Goal: Task Accomplishment & Management: Use online tool/utility

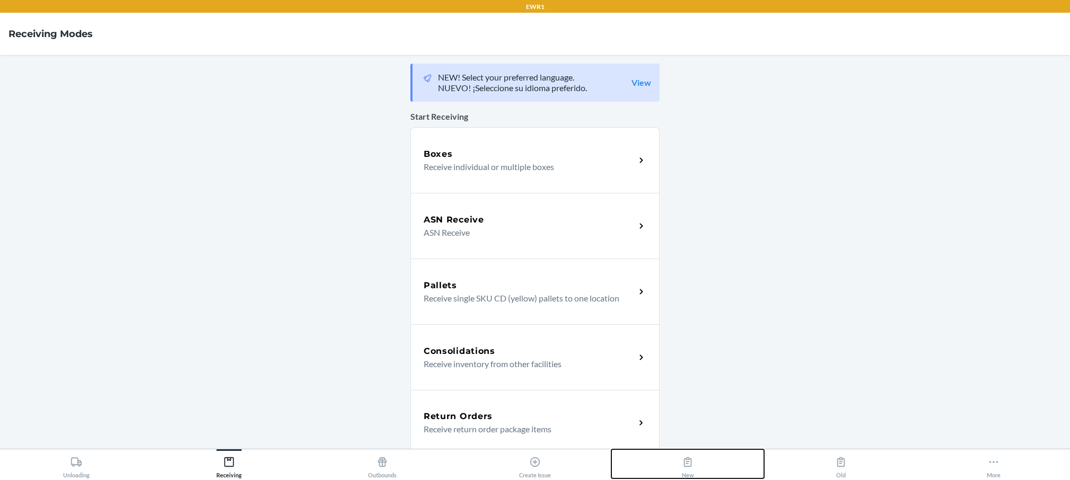
click at [694, 459] on button "New" at bounding box center [687, 464] width 153 height 29
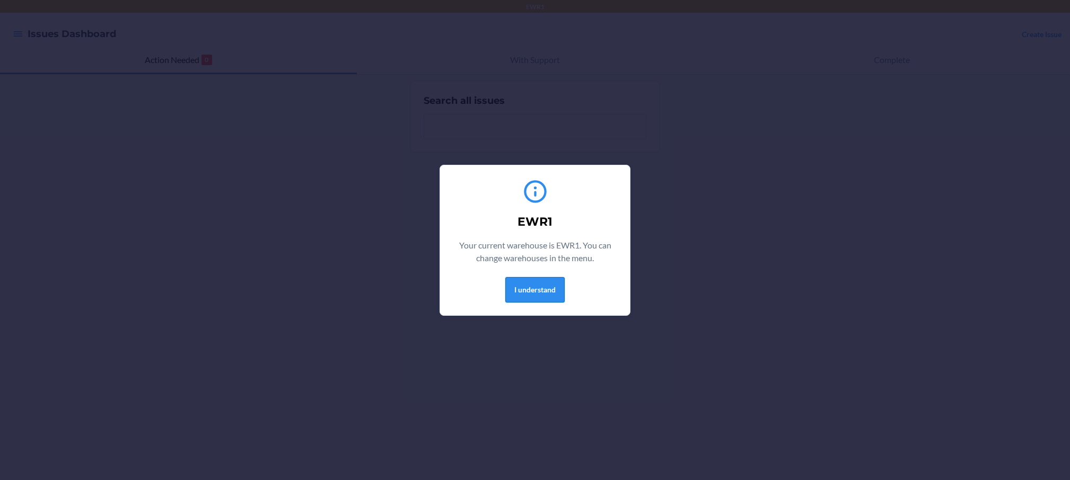
click at [523, 285] on button "I understand" at bounding box center [534, 289] width 59 height 25
